Goal: Task Accomplishment & Management: Manage account settings

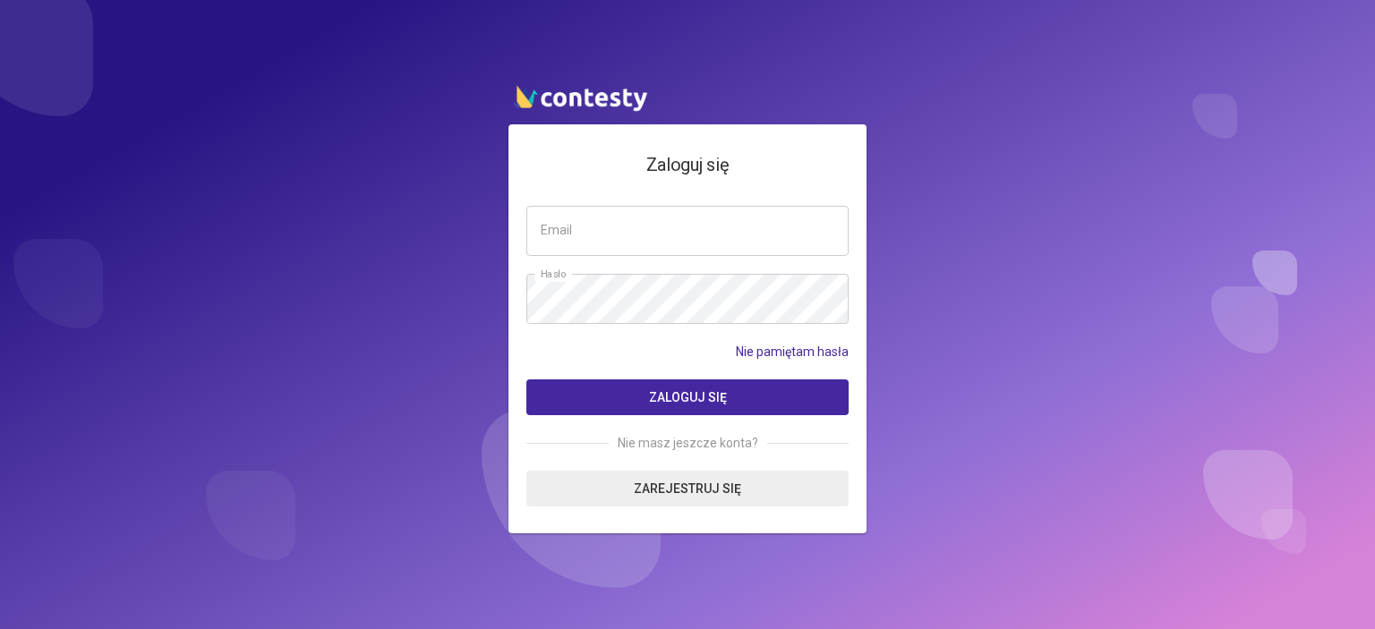
click at [586, 225] on input "email" at bounding box center [687, 231] width 322 height 50
type input "**********"
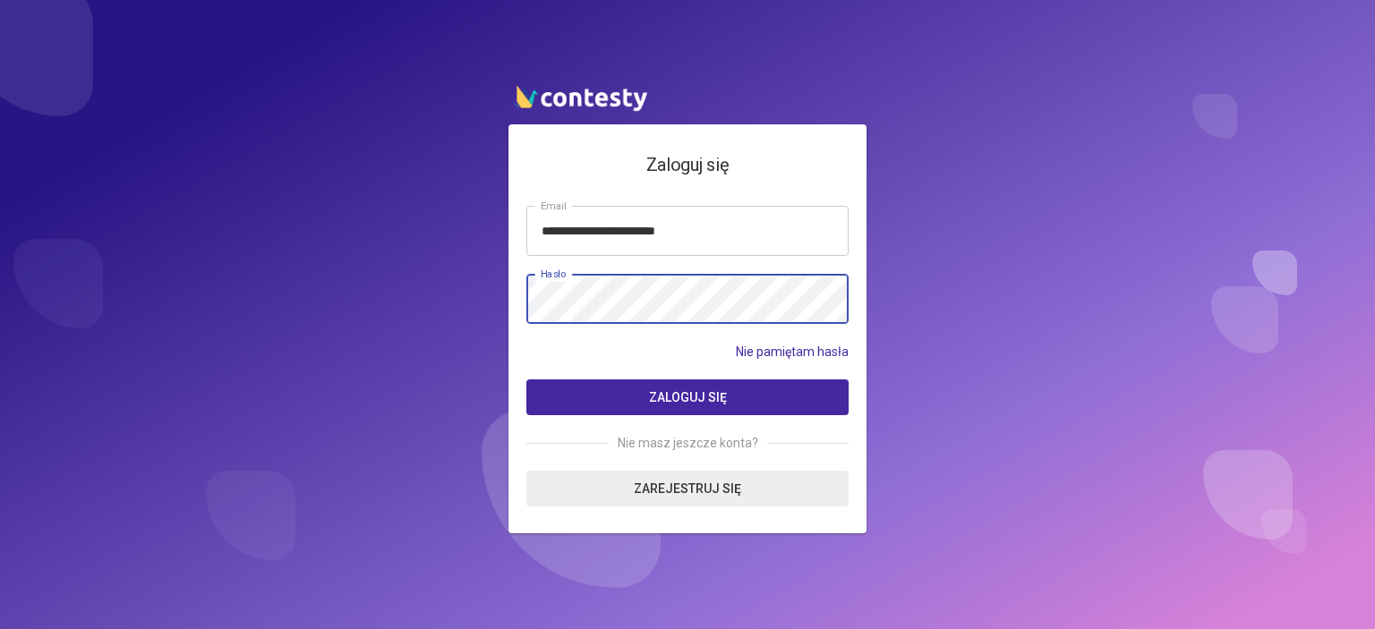
click at [526, 380] on button "Zaloguj się" at bounding box center [687, 398] width 322 height 36
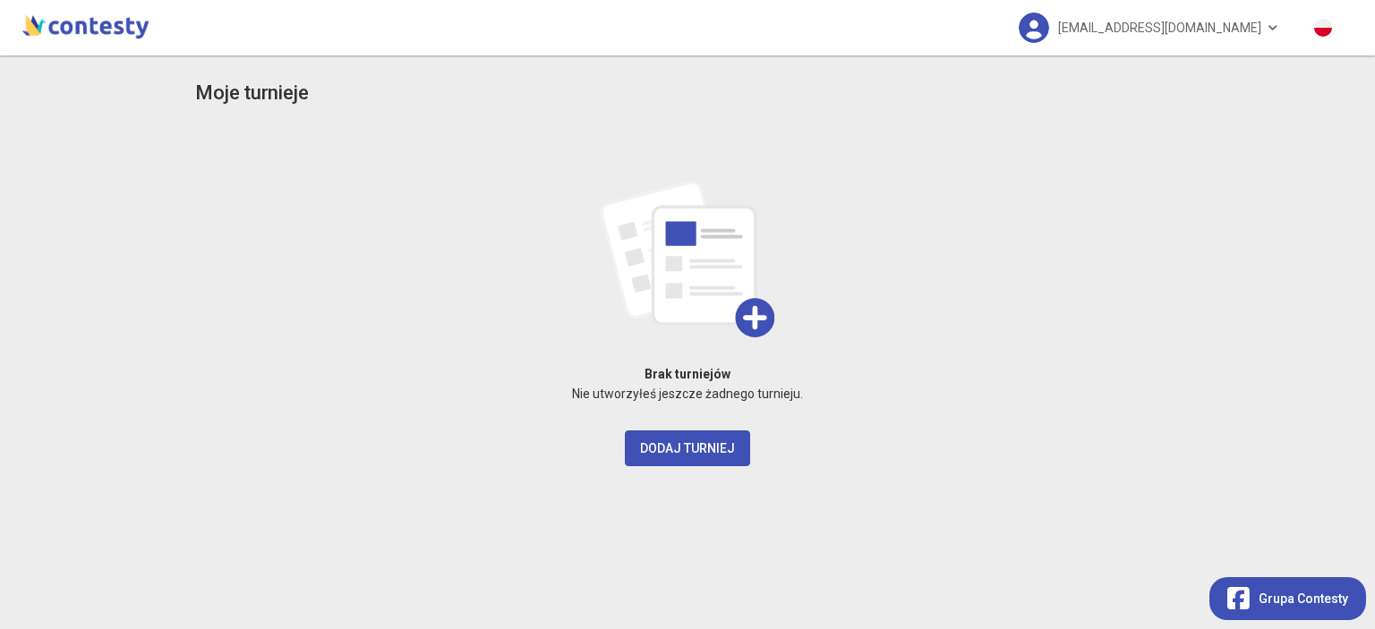
click at [230, 91] on h3 "Moje turnieje" at bounding box center [252, 93] width 114 height 31
click at [1189, 33] on span "[EMAIL_ADDRESS][DOMAIN_NAME]" at bounding box center [1159, 28] width 203 height 38
click at [115, 33] on img at bounding box center [85, 25] width 135 height 36
click at [115, 32] on img at bounding box center [85, 25] width 135 height 36
